Goal: Find specific page/section: Find specific page/section

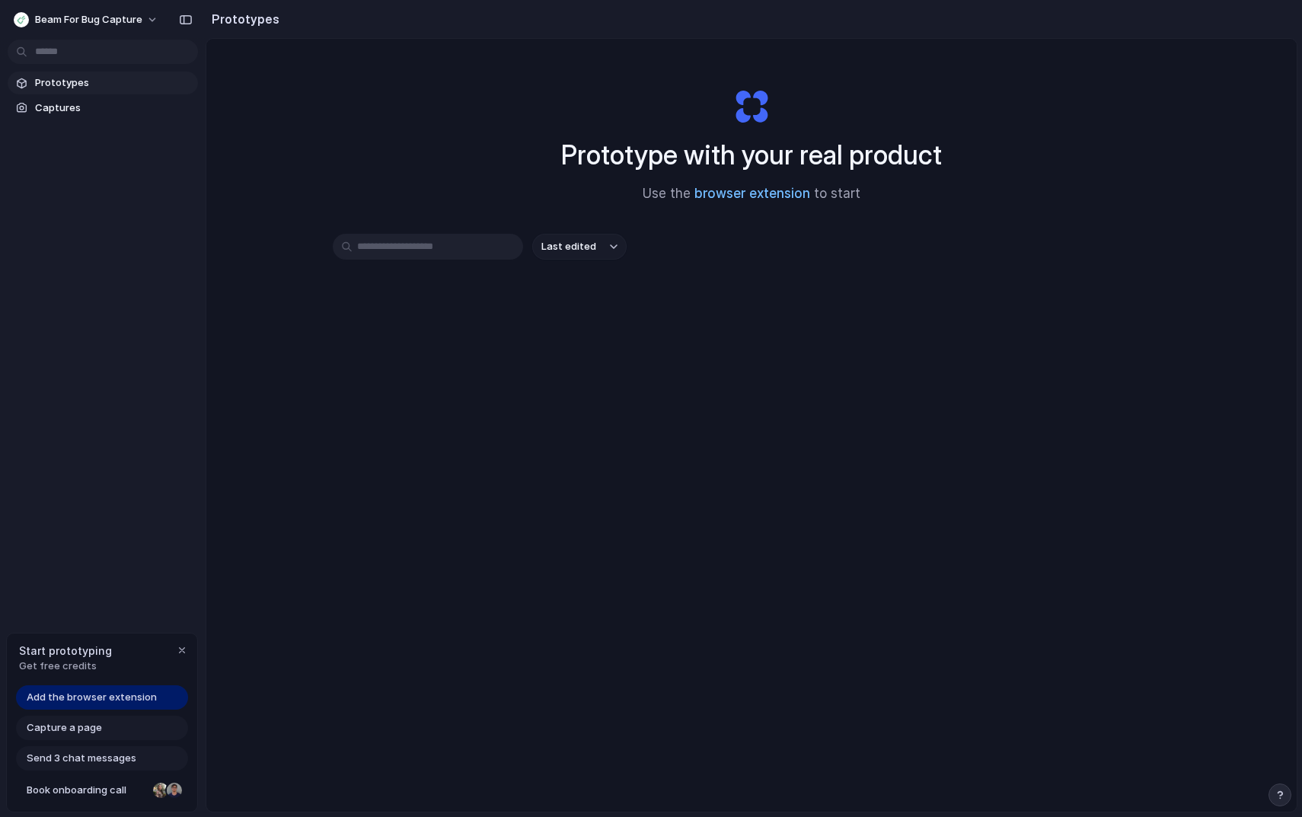
click at [743, 196] on link "browser extension" at bounding box center [753, 193] width 116 height 15
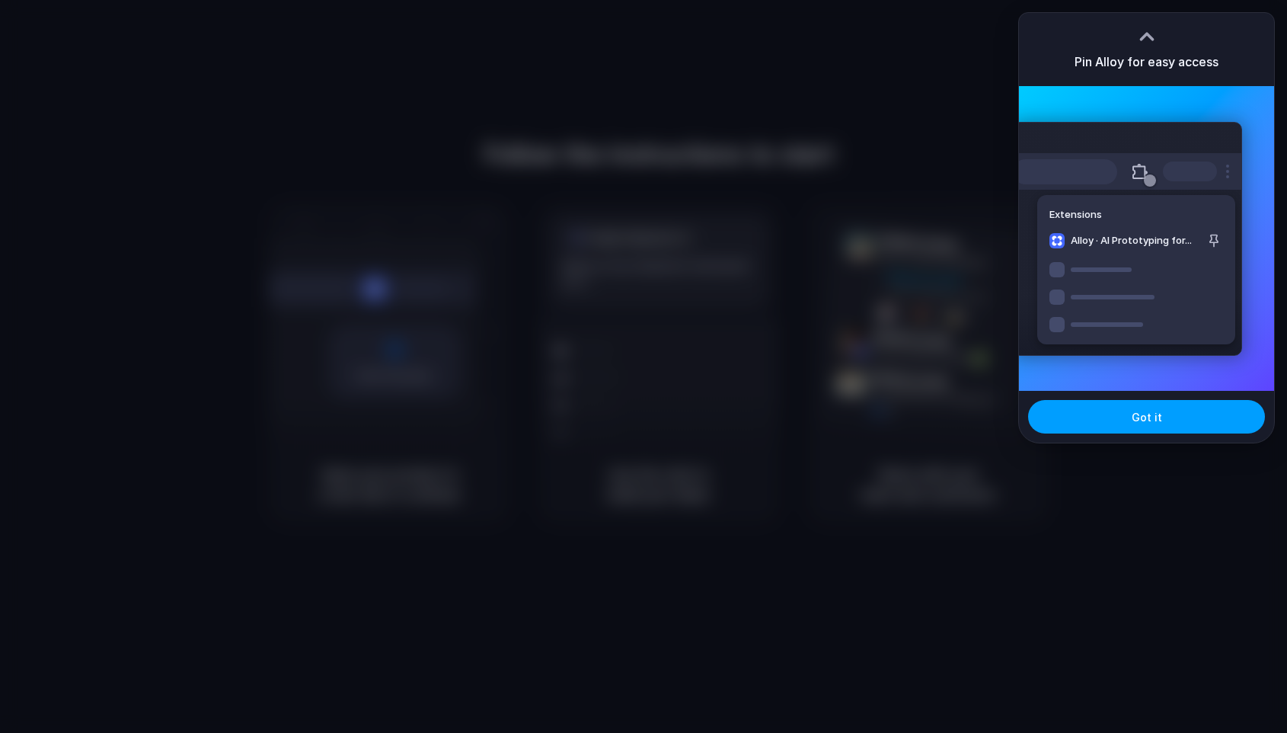
click at [1123, 419] on button "Got it" at bounding box center [1146, 417] width 237 height 34
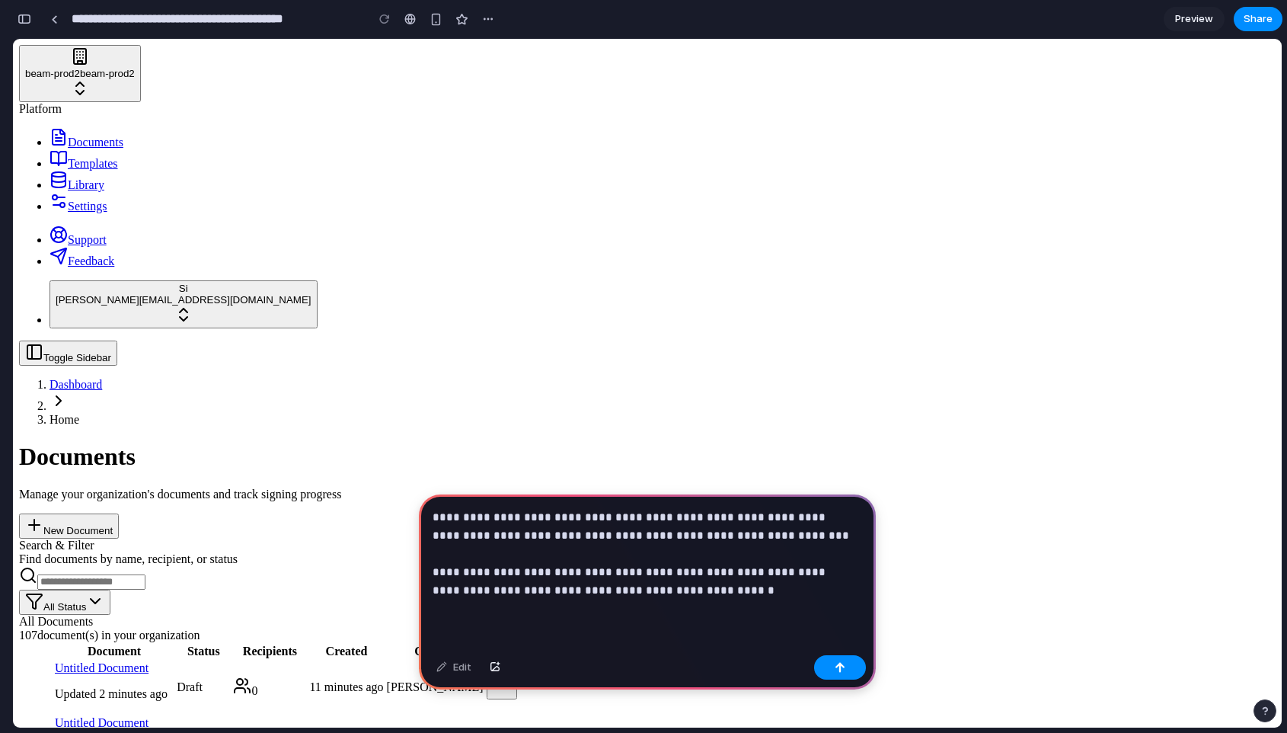
click at [692, 563] on p "**********" at bounding box center [644, 553] width 423 height 91
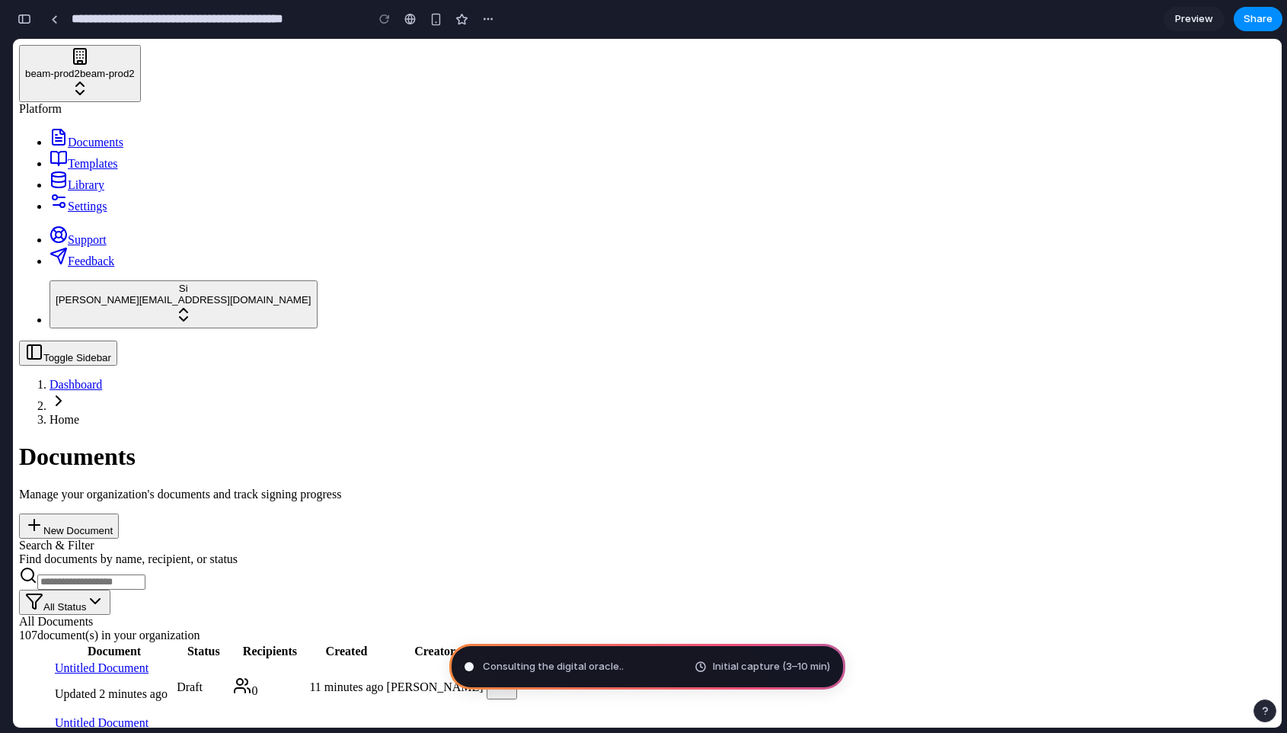
click at [814, 538] on div "Search & Filter Find documents by name, recipient, or status" at bounding box center [647, 551] width 1257 height 27
click at [145, 574] on input at bounding box center [91, 581] width 108 height 15
click at [715, 538] on div "Search & Filter Find documents by name, recipient, or status All Status" at bounding box center [647, 576] width 1257 height 76
click at [28, 24] on div "button" at bounding box center [25, 19] width 14 height 11
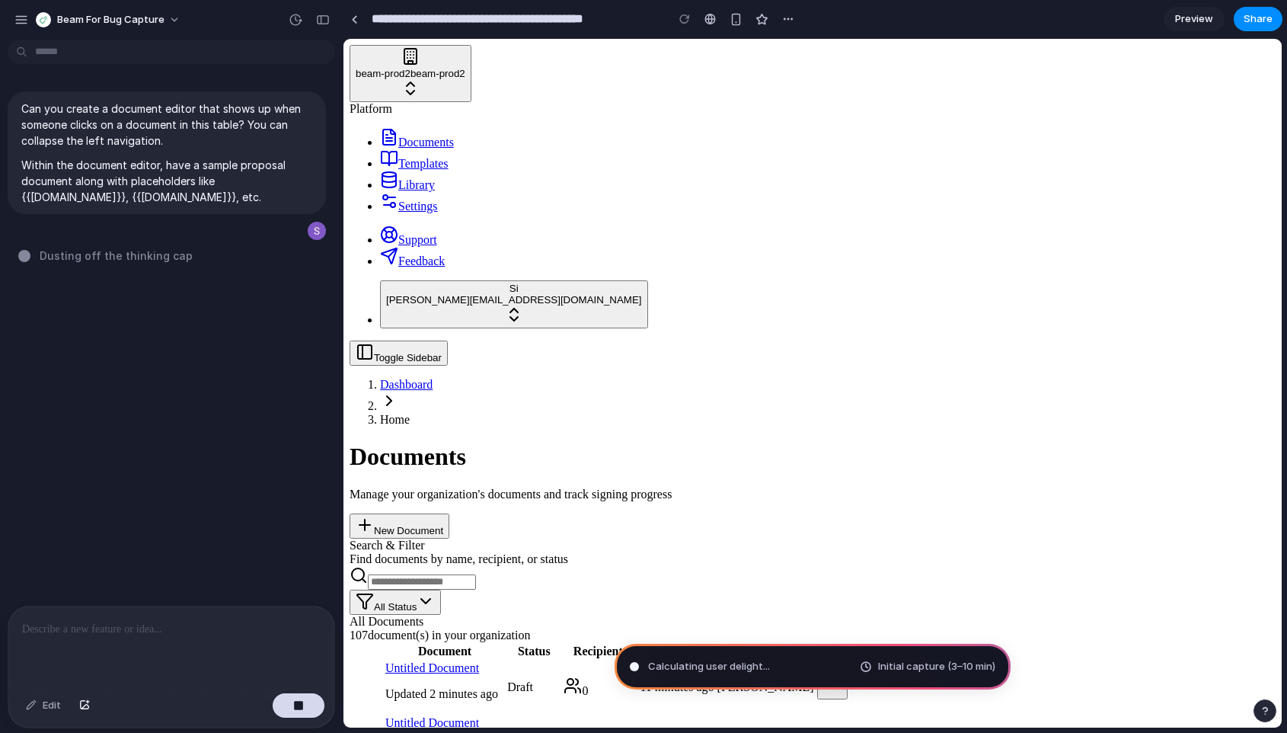
type input "**********"
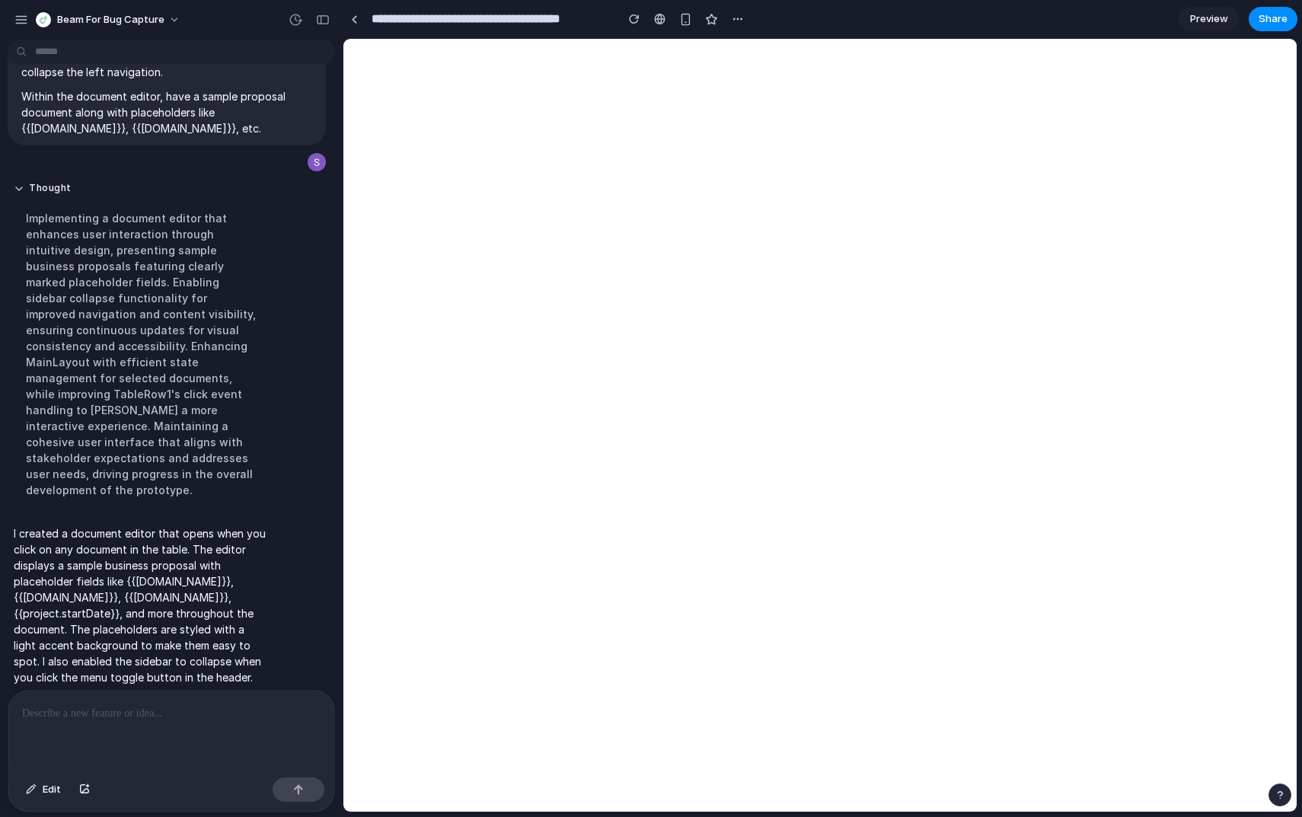
scroll to position [70, 0]
click at [357, 17] on link at bounding box center [354, 19] width 23 height 23
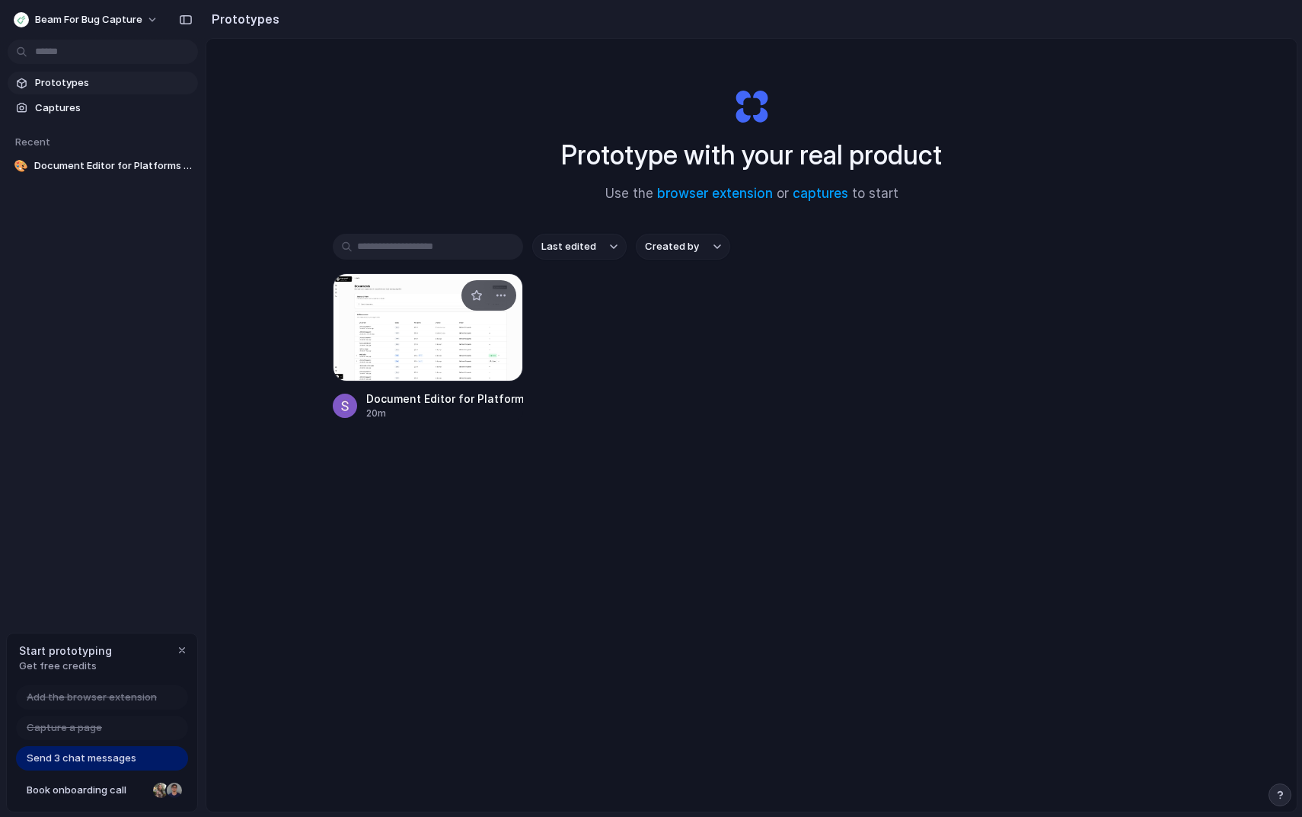
click at [379, 322] on div at bounding box center [428, 327] width 190 height 108
